Goal: Use online tool/utility: Utilize a website feature to perform a specific function

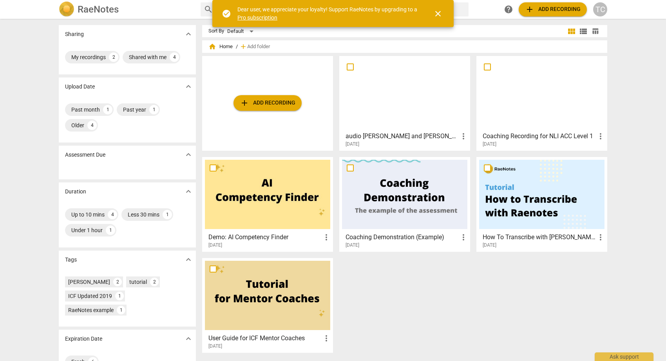
click at [275, 100] on span "add Add recording" at bounding box center [268, 102] width 56 height 9
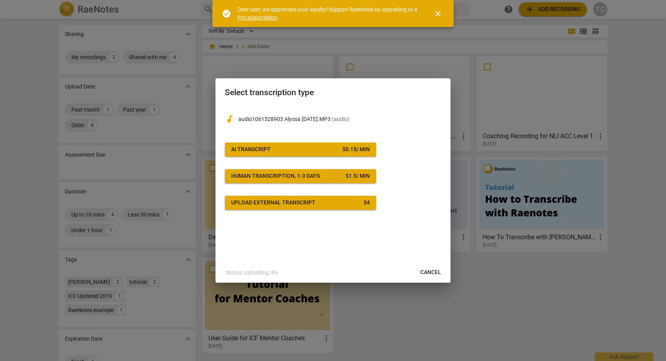
click at [338, 149] on span "AI Transcript $ 0.15 / min" at bounding box center [300, 150] width 139 height 8
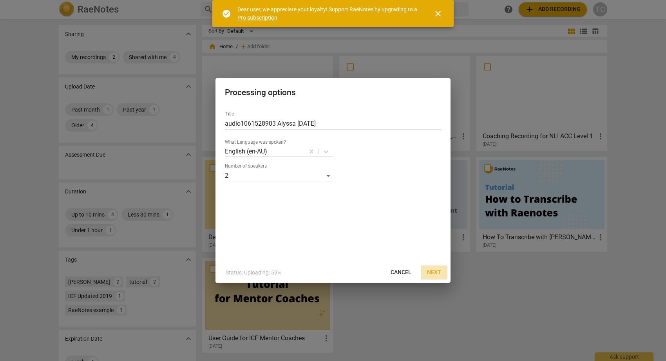
click at [433, 271] on span "Next" at bounding box center [434, 273] width 14 height 8
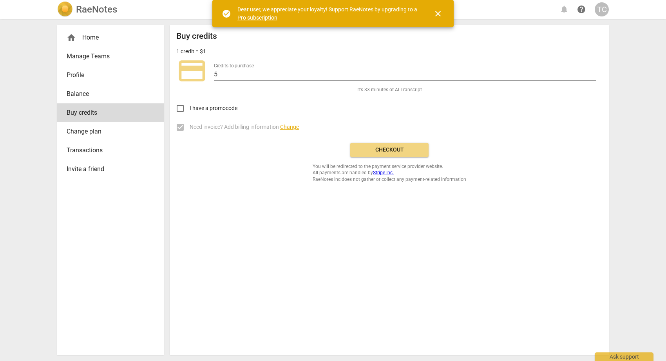
click at [260, 18] on link "Pro subscription" at bounding box center [257, 17] width 40 height 6
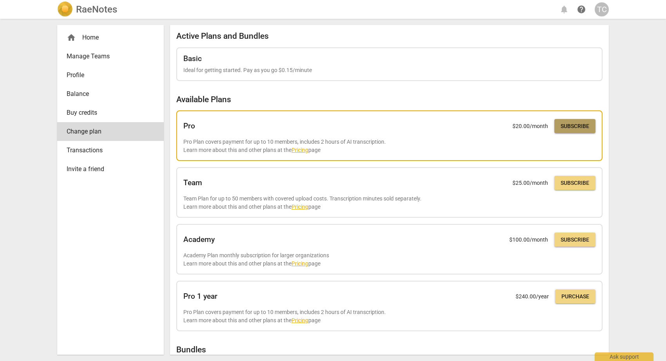
click at [575, 128] on span "Subscribe" at bounding box center [575, 127] width 29 height 8
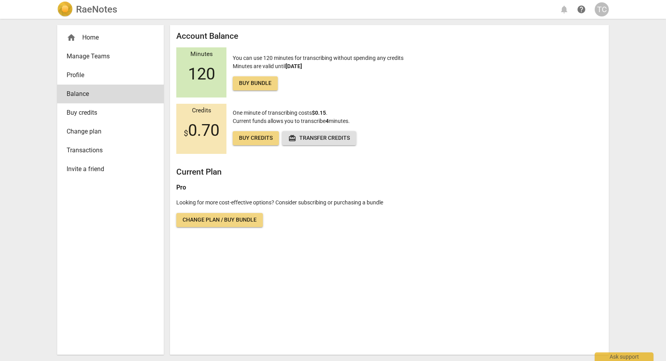
click at [99, 39] on div "home Home" at bounding box center [107, 37] width 81 height 9
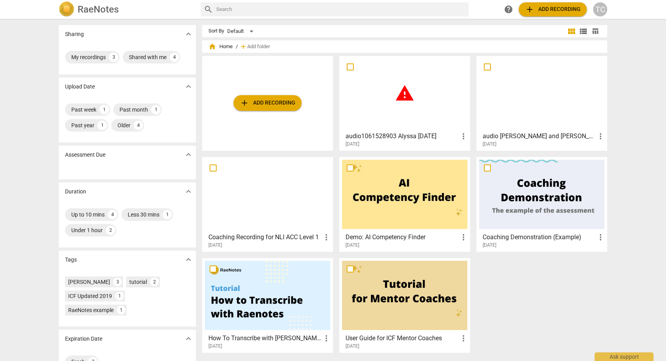
click at [400, 97] on span "warning" at bounding box center [405, 93] width 20 height 20
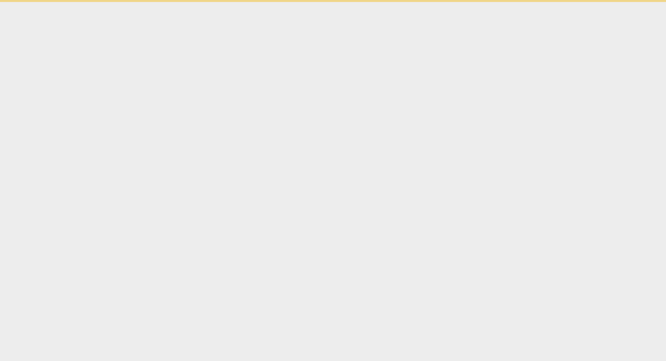
click at [400, 2] on html "Ask support" at bounding box center [333, 1] width 666 height 2
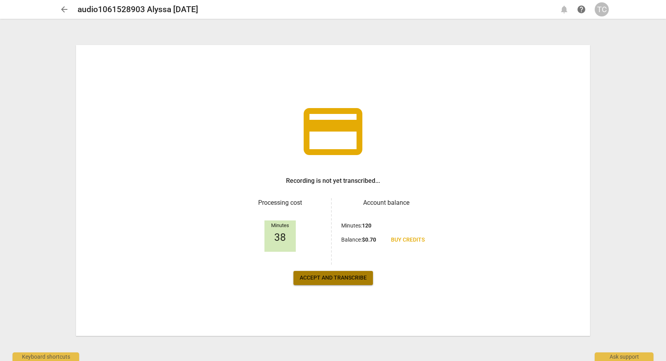
click at [330, 277] on span "Accept and transcribe" at bounding box center [333, 278] width 67 height 8
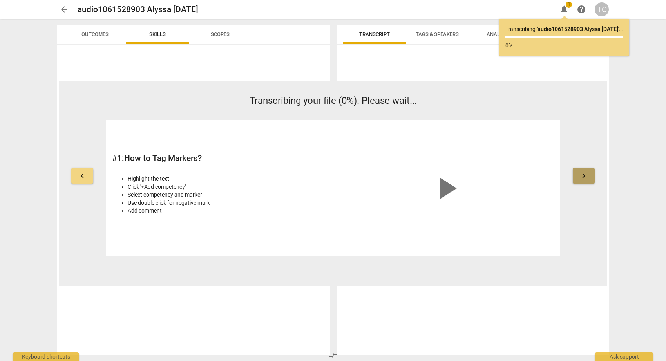
click at [582, 178] on span "keyboard_arrow_right" at bounding box center [583, 175] width 9 height 9
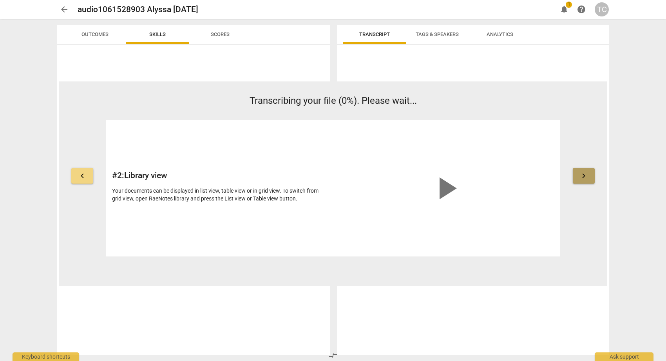
click at [582, 178] on span "keyboard_arrow_right" at bounding box center [583, 175] width 9 height 9
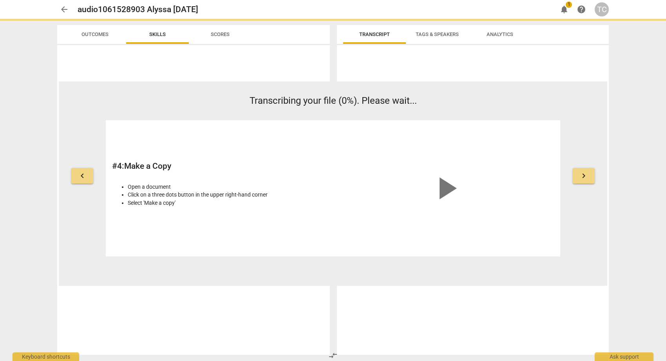
click at [565, 8] on span "notifications" at bounding box center [563, 9] width 9 height 9
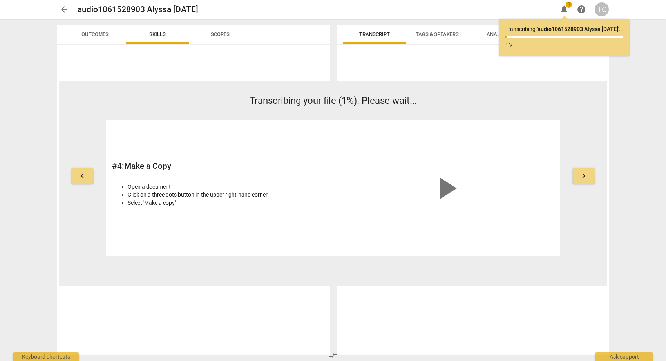
click at [101, 33] on span "Outcomes" at bounding box center [94, 34] width 27 height 6
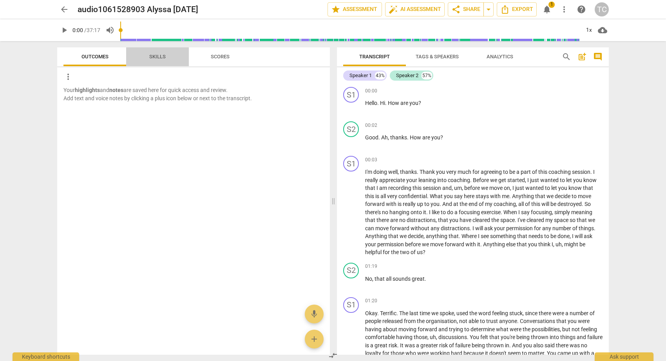
click at [161, 56] on span "Skills" at bounding box center [157, 57] width 16 height 6
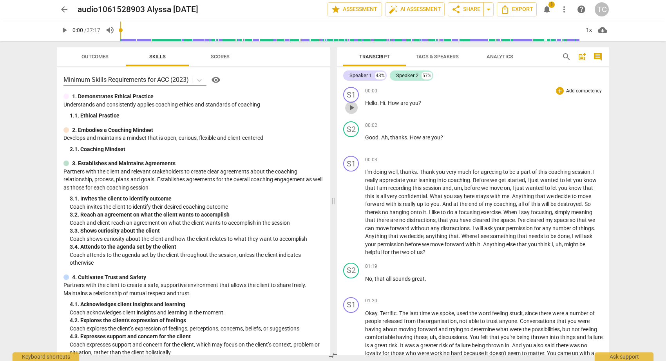
click at [351, 108] on span "play_arrow" at bounding box center [351, 107] width 9 height 9
click at [351, 108] on span "pause" at bounding box center [351, 107] width 9 height 9
type input "9"
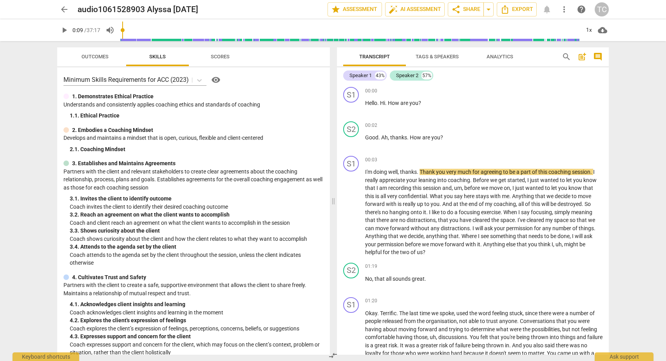
click at [432, 56] on span "Tags & Speakers" at bounding box center [437, 57] width 43 height 6
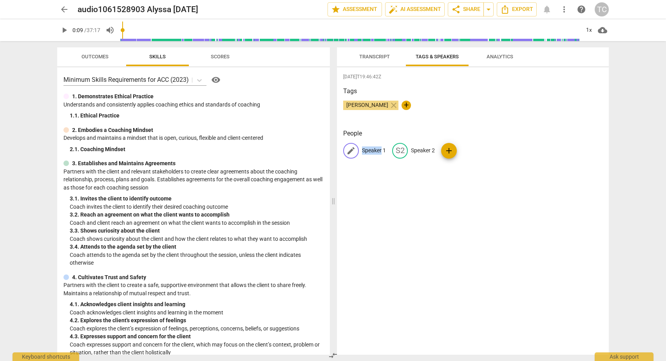
click at [350, 149] on span "edit" at bounding box center [350, 150] width 9 height 9
type input "Coach [PERSON_NAME]"
click at [497, 150] on span "add" at bounding box center [499, 150] width 9 height 9
click at [557, 151] on span "delete" at bounding box center [561, 151] width 8 height 8
click at [446, 147] on p "Speaker 2" at bounding box center [458, 151] width 24 height 8
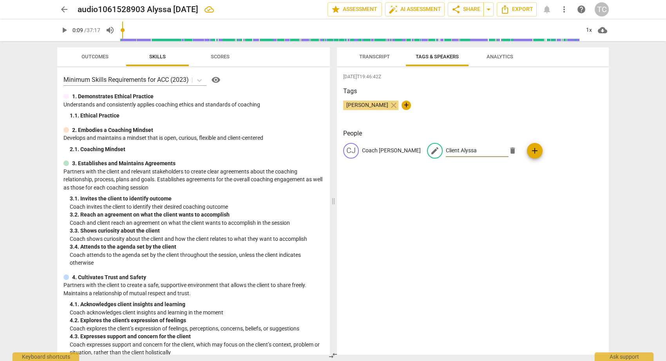
type input "Client Alyssa"
click at [456, 192] on div "[DATE]T19:46:42Z Tags [PERSON_NAME] close + People CJ Coach [PERSON_NAME] edit …" at bounding box center [473, 211] width 272 height 288
click at [496, 56] on span "Analytics" at bounding box center [500, 57] width 27 height 6
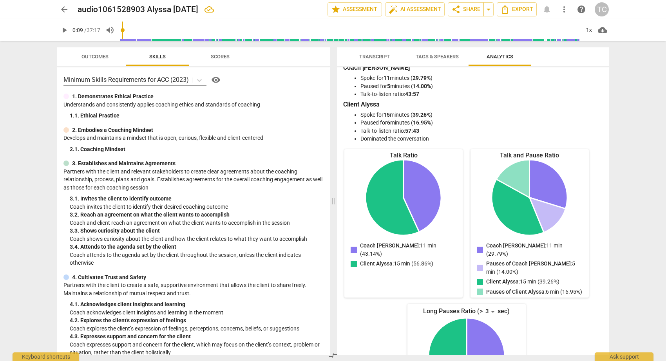
scroll to position [2, 0]
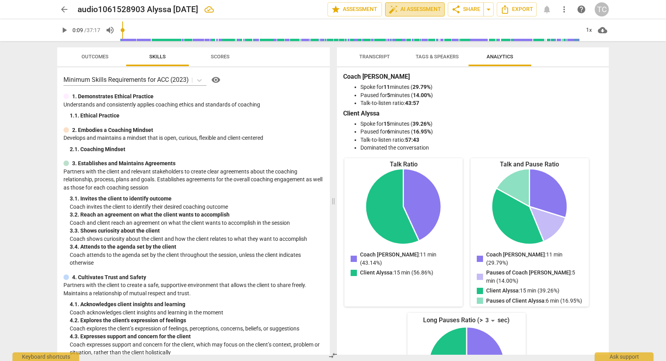
click at [414, 8] on span "auto_fix_high AI Assessment" at bounding box center [415, 9] width 52 height 9
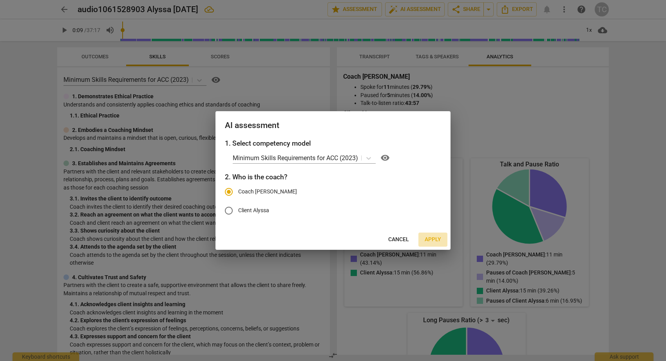
click at [435, 237] on span "Apply" at bounding box center [433, 240] width 16 height 8
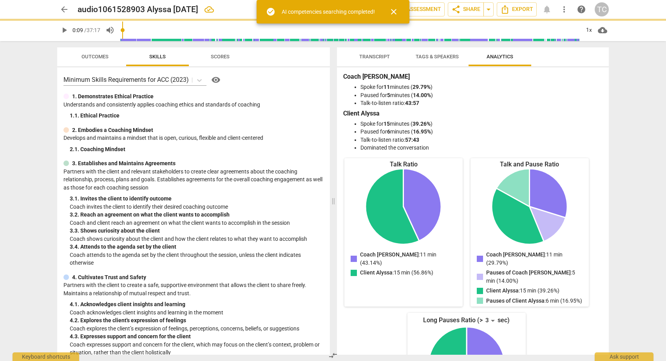
type input "9"
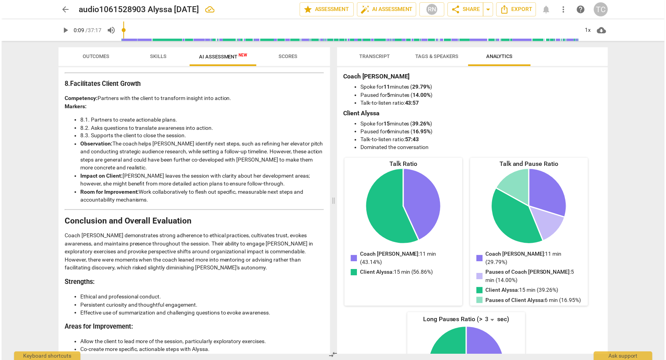
scroll to position [1161, 0]
